Goal: Task Accomplishment & Management: Manage account settings

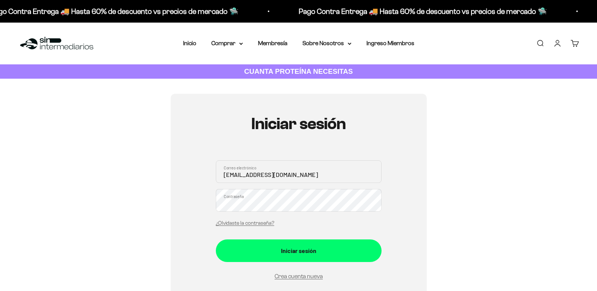
type input "CAMILAARRASTIA10@GMAIL.COM"
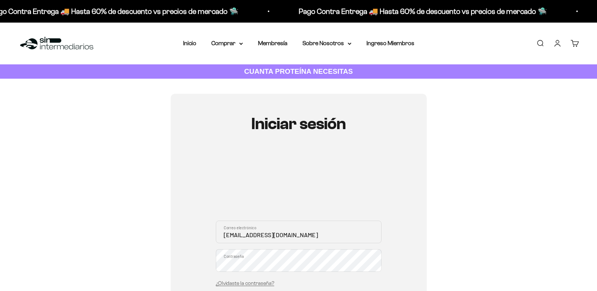
click at [283, 237] on input "Correo electrónico" at bounding box center [299, 232] width 166 height 23
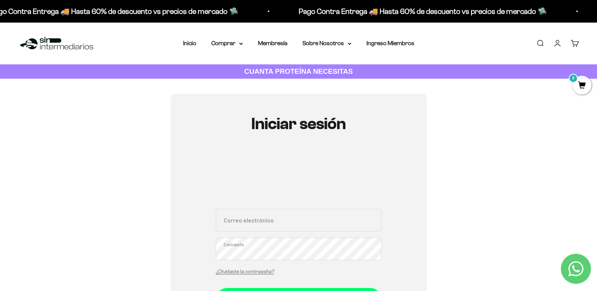
type input "CAMILAARRASTIA10@GMAIL.COM"
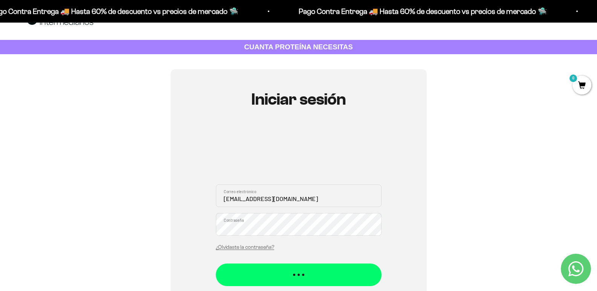
scroll to position [38, 0]
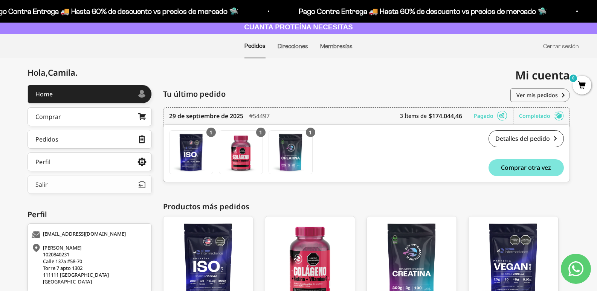
scroll to position [44, 0]
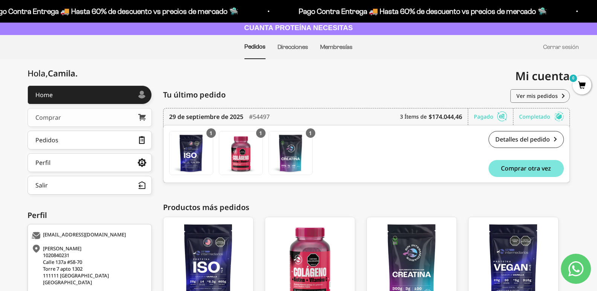
click at [102, 112] on link "Comprar" at bounding box center [89, 117] width 124 height 19
